Goal: Task Accomplishment & Management: Use online tool/utility

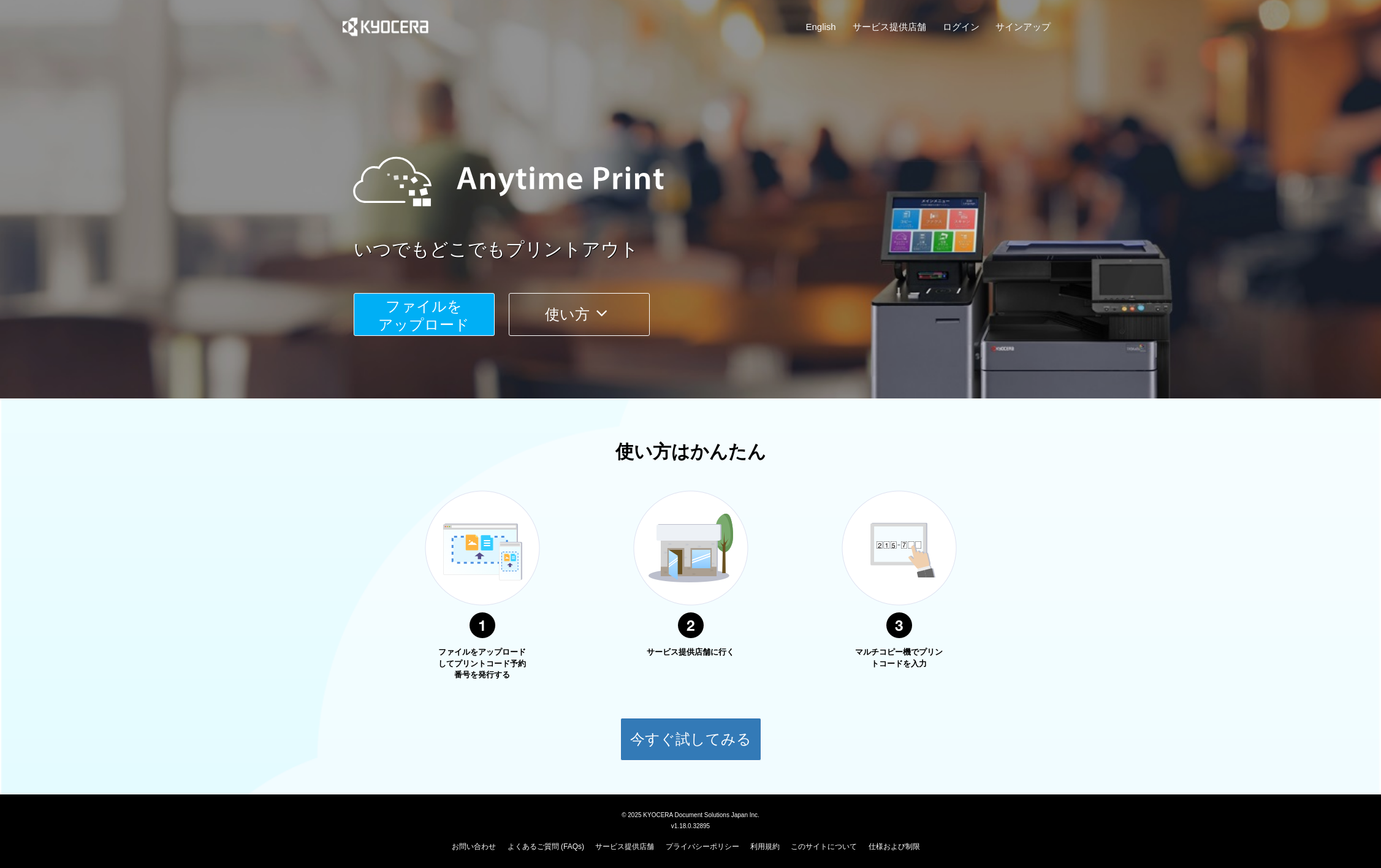
click at [443, 324] on span "ファイルを ​​アップロード" at bounding box center [424, 315] width 91 height 35
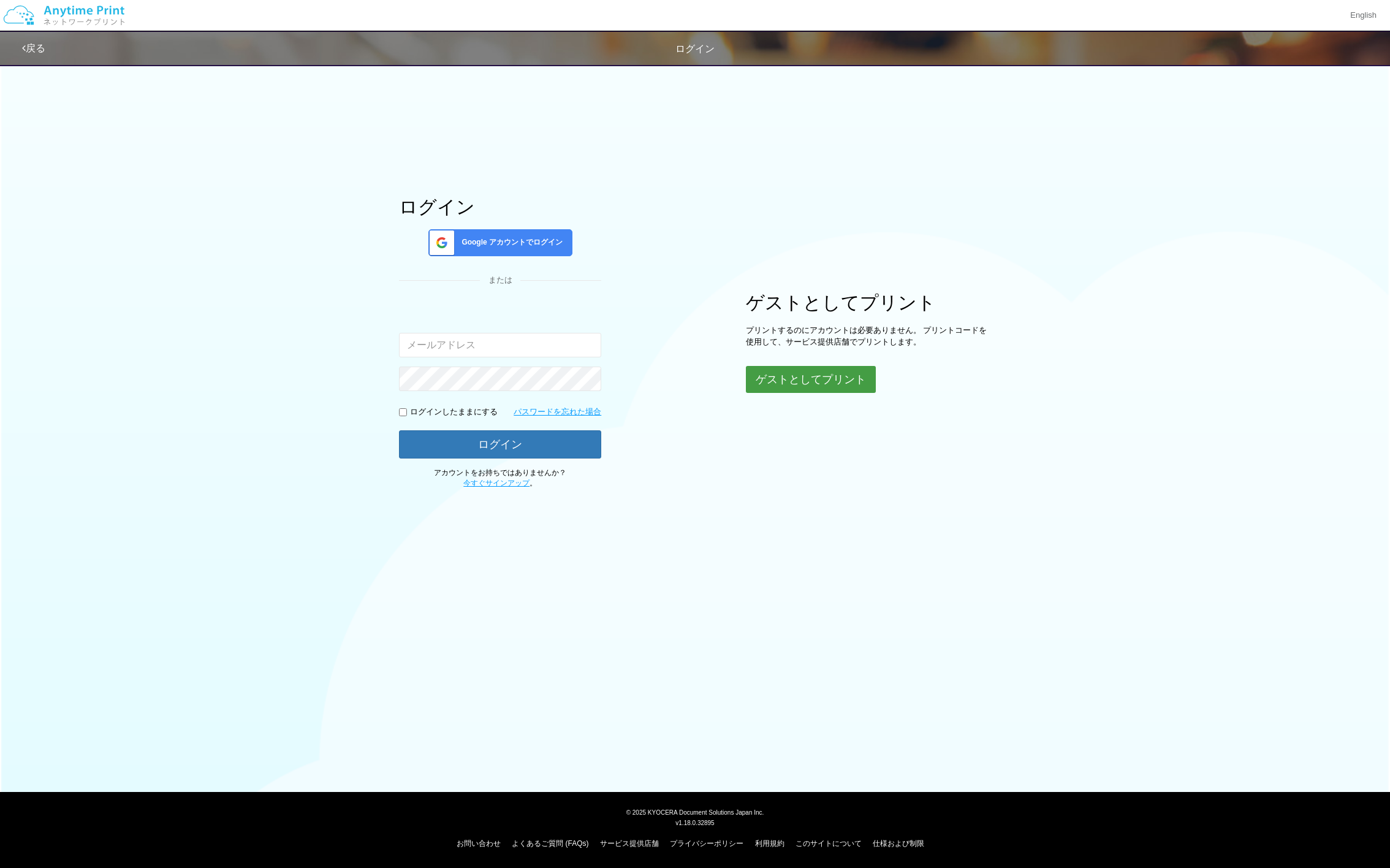
click at [783, 385] on button "ゲストとしてプリント" at bounding box center [811, 379] width 130 height 27
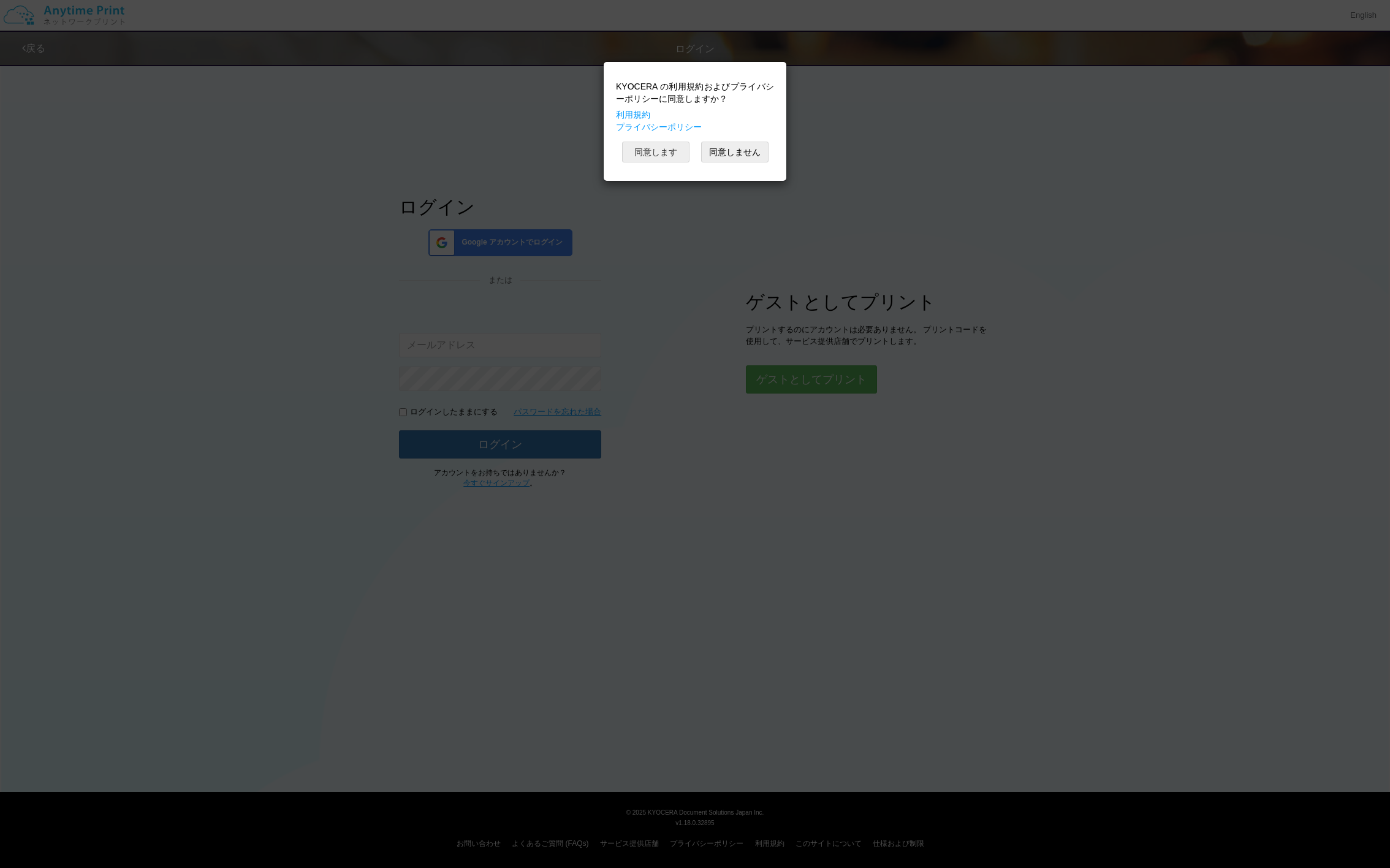
click at [661, 150] on button "同意します" at bounding box center [655, 152] width 68 height 21
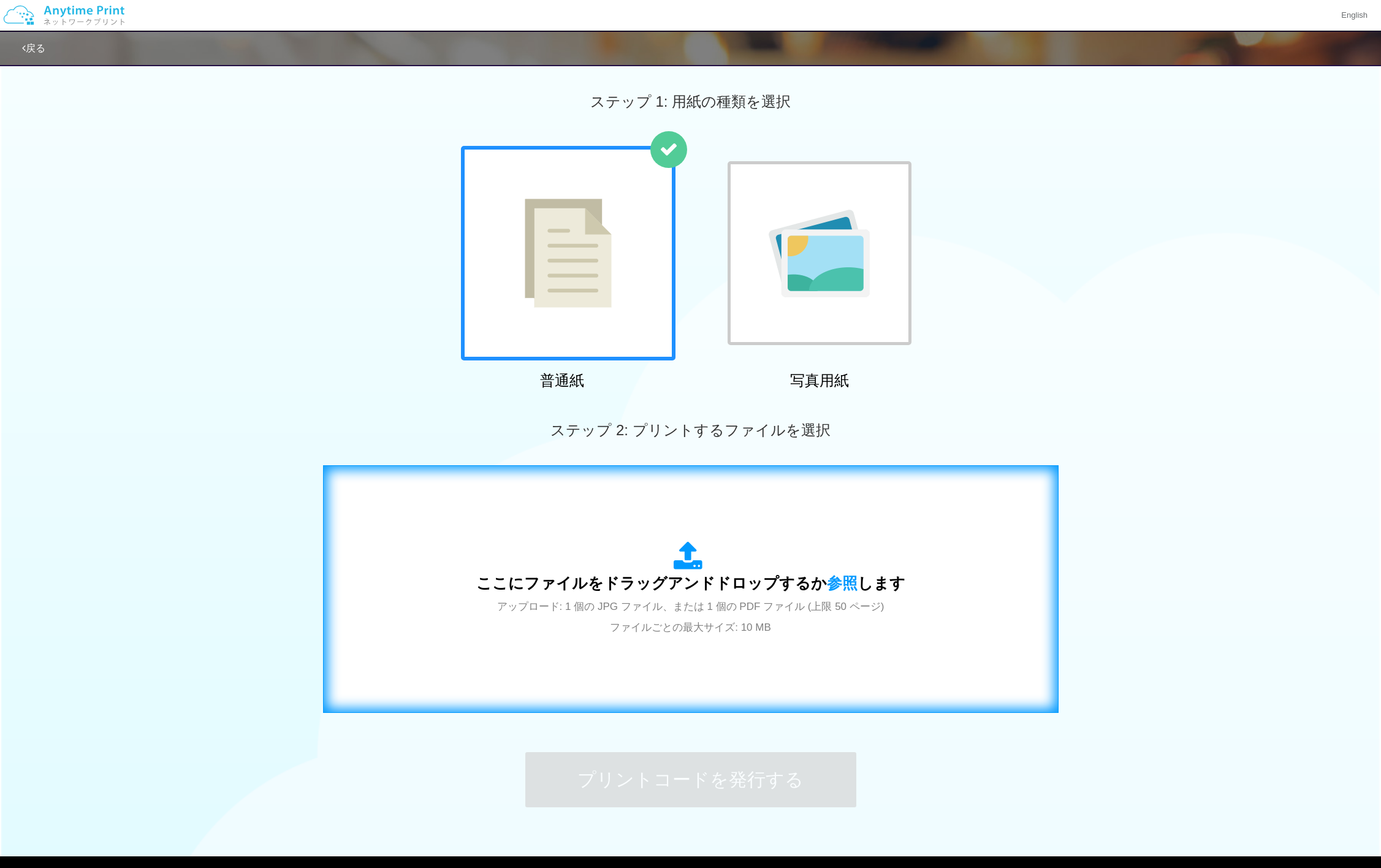
click at [688, 627] on span "アップロード: 1 個の JPG ファイル、または 1 個の PDF ファイル (上限 50 ページ) ファイルごとの最大サイズ: 10 MB" at bounding box center [690, 616] width 387 height 32
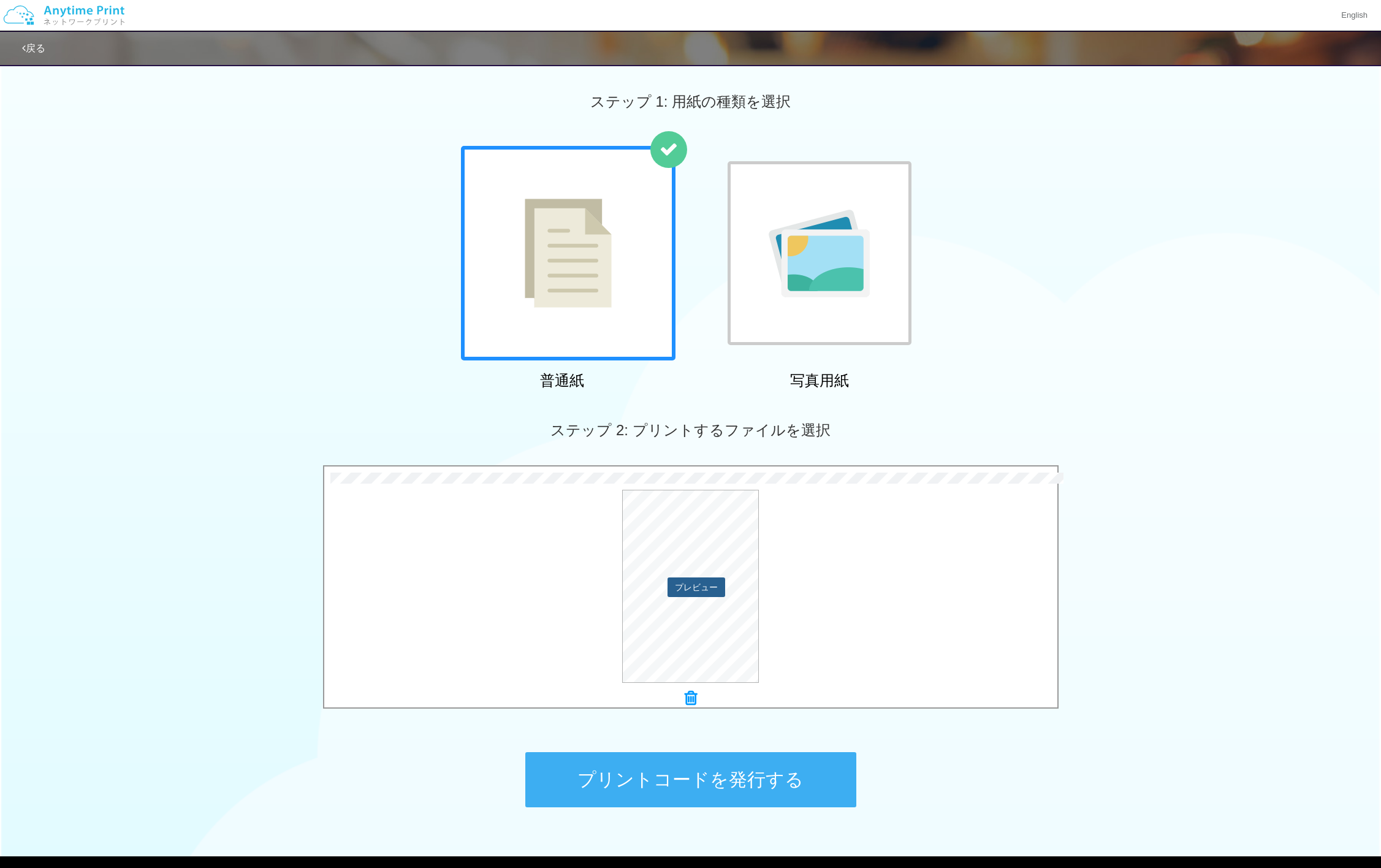
click at [706, 590] on button "プレビュー" at bounding box center [696, 587] width 58 height 20
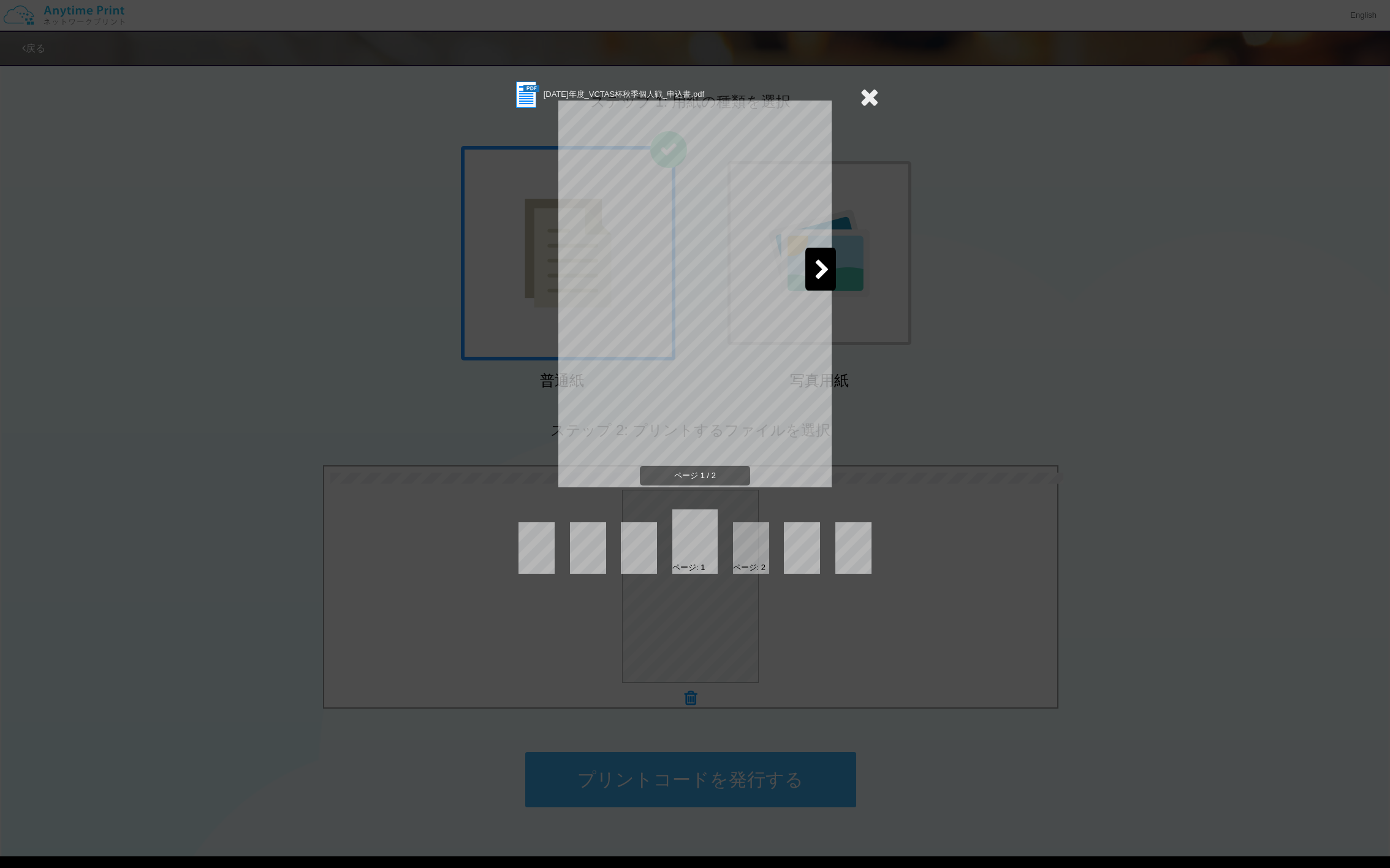
click at [832, 274] on div at bounding box center [820, 269] width 30 height 43
click at [564, 273] on icon at bounding box center [567, 270] width 16 height 21
click at [830, 262] on div at bounding box center [820, 269] width 30 height 43
click at [880, 92] on div "[DATE]年度_VCTAS杯秋季個人戦_申込書.pdf ページ 2 / 2 ページ: 1 ページ: 2" at bounding box center [695, 434] width 1390 height 868
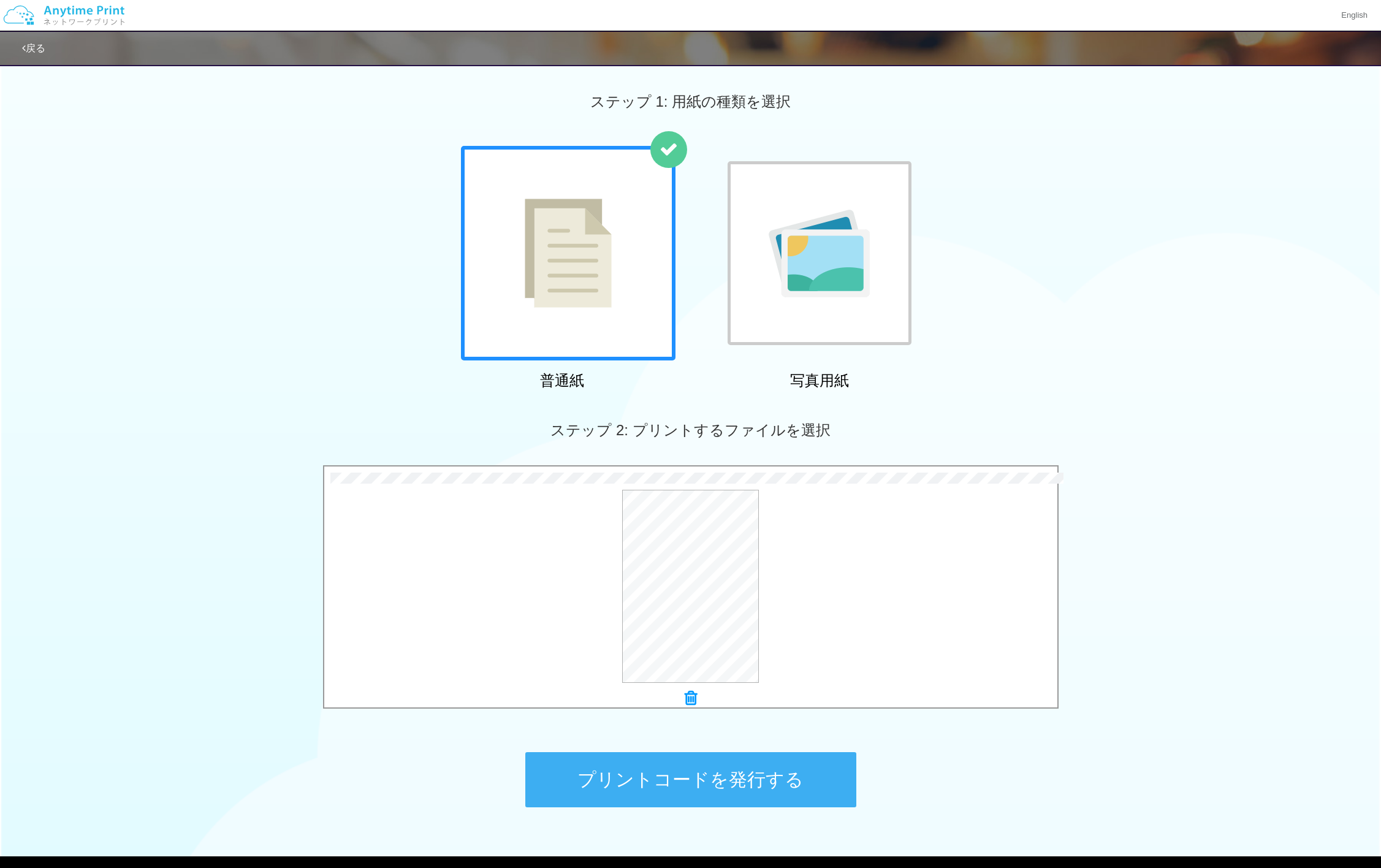
click at [714, 784] on button "プリントコードを発行する" at bounding box center [691, 779] width 331 height 55
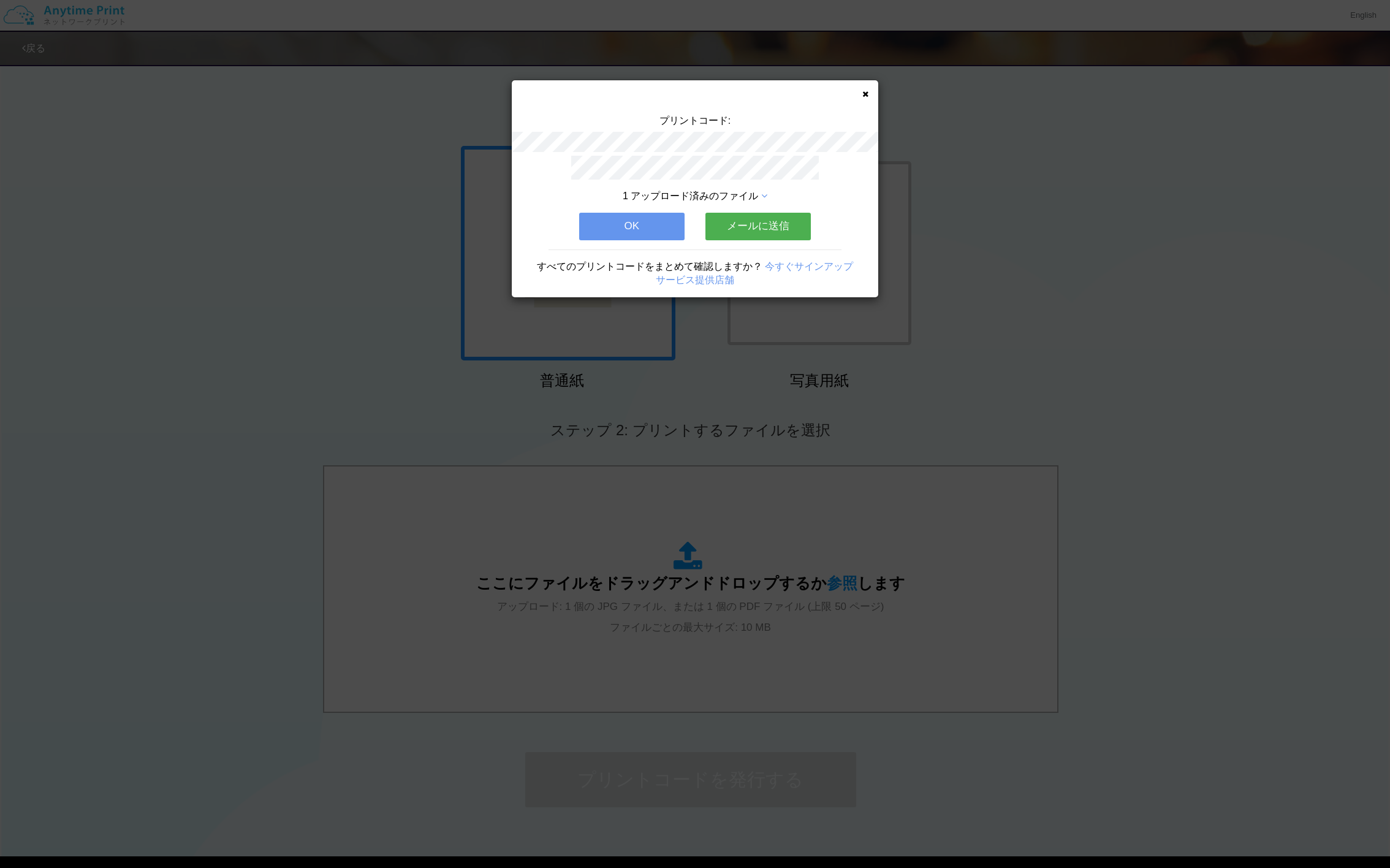
click at [762, 229] on button "メールに送信" at bounding box center [758, 226] width 105 height 27
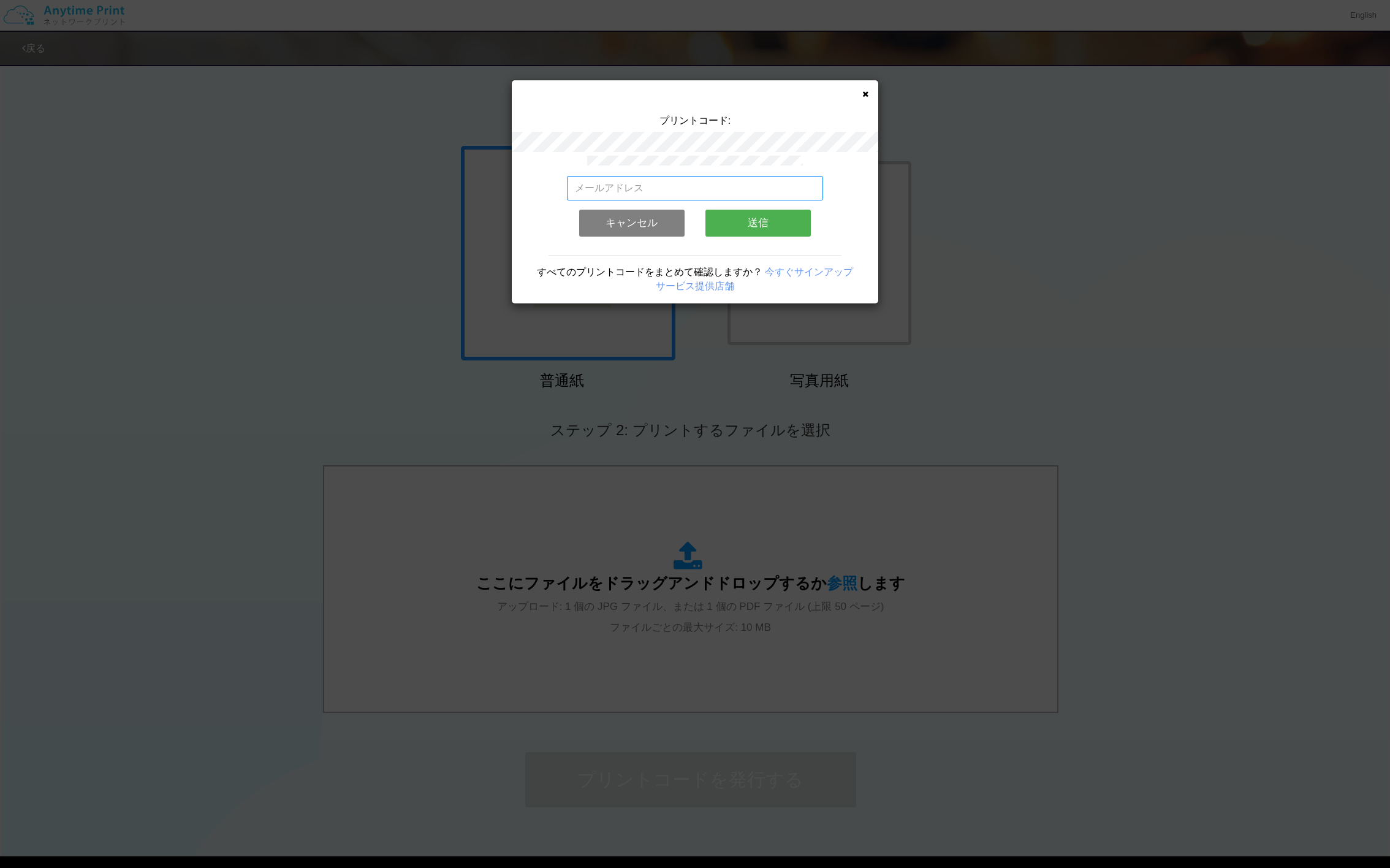
click at [699, 183] on input "email" at bounding box center [695, 189] width 257 height 25
type input "[EMAIL_ADDRESS][DOMAIN_NAME]"
click at [750, 223] on button "送信" at bounding box center [758, 222] width 105 height 27
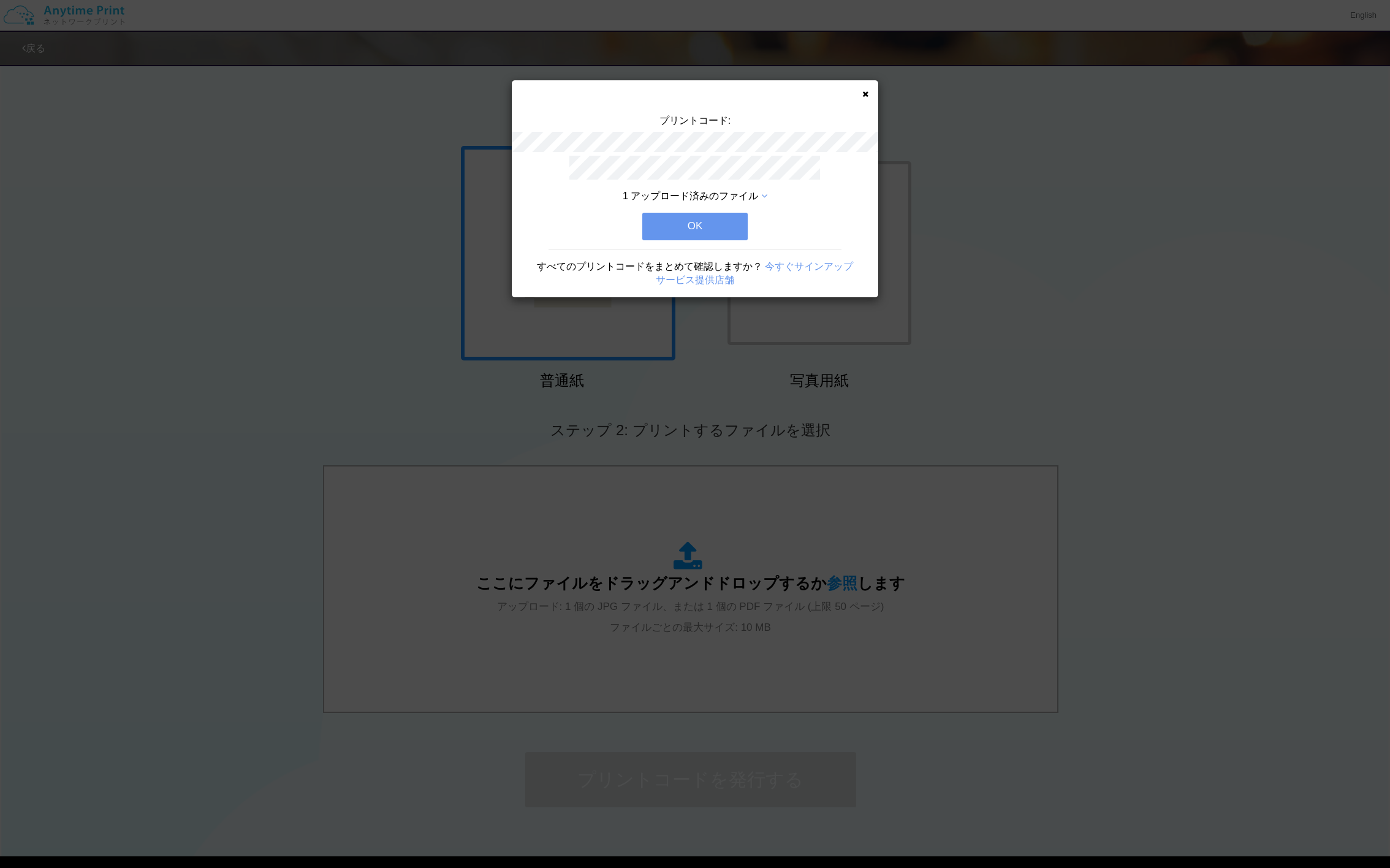
click at [710, 230] on button "OK" at bounding box center [695, 226] width 105 height 27
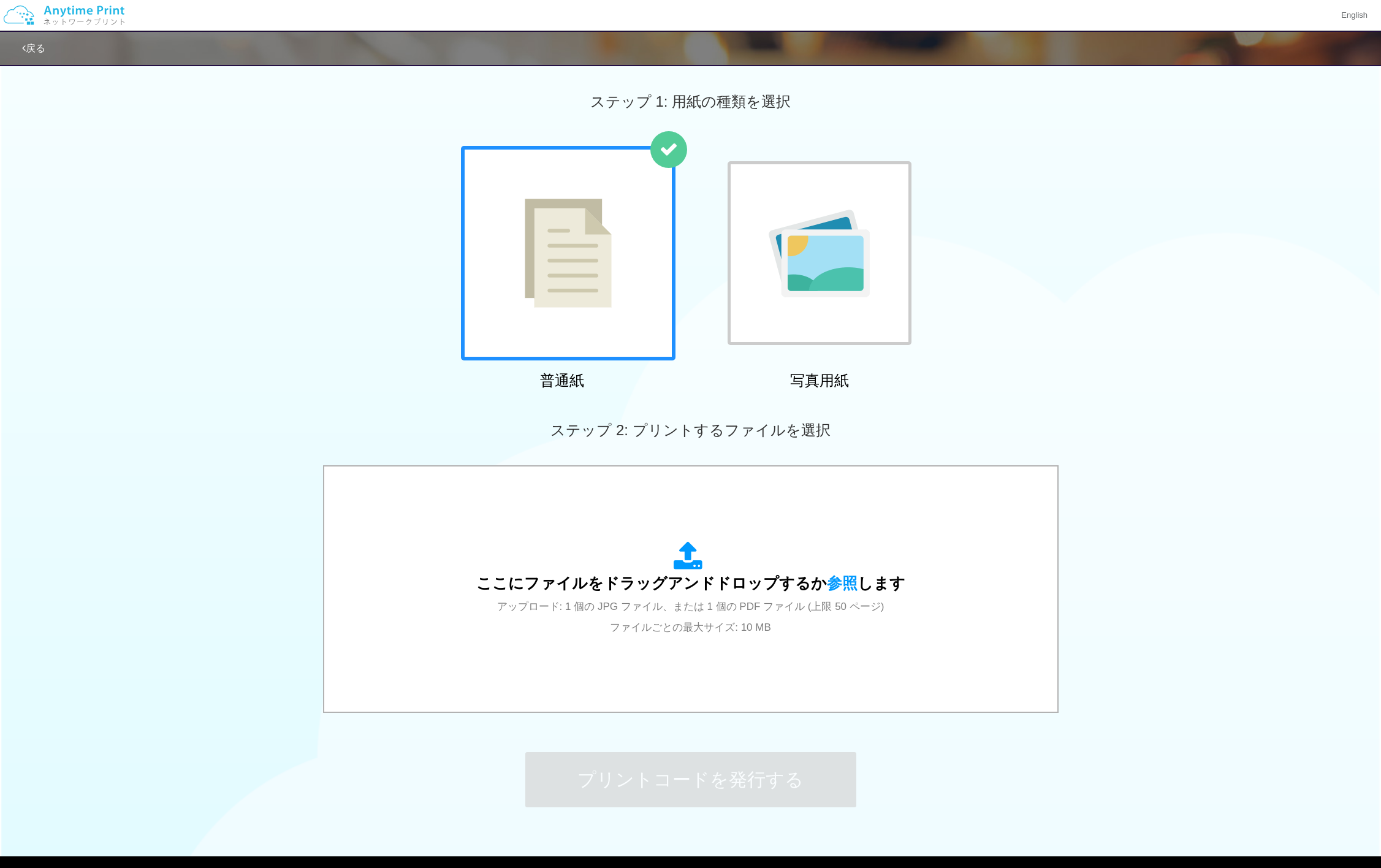
click at [1195, 273] on div "普通紙 写真用紙" at bounding box center [690, 270] width 1381 height 249
